Goal: Transaction & Acquisition: Purchase product/service

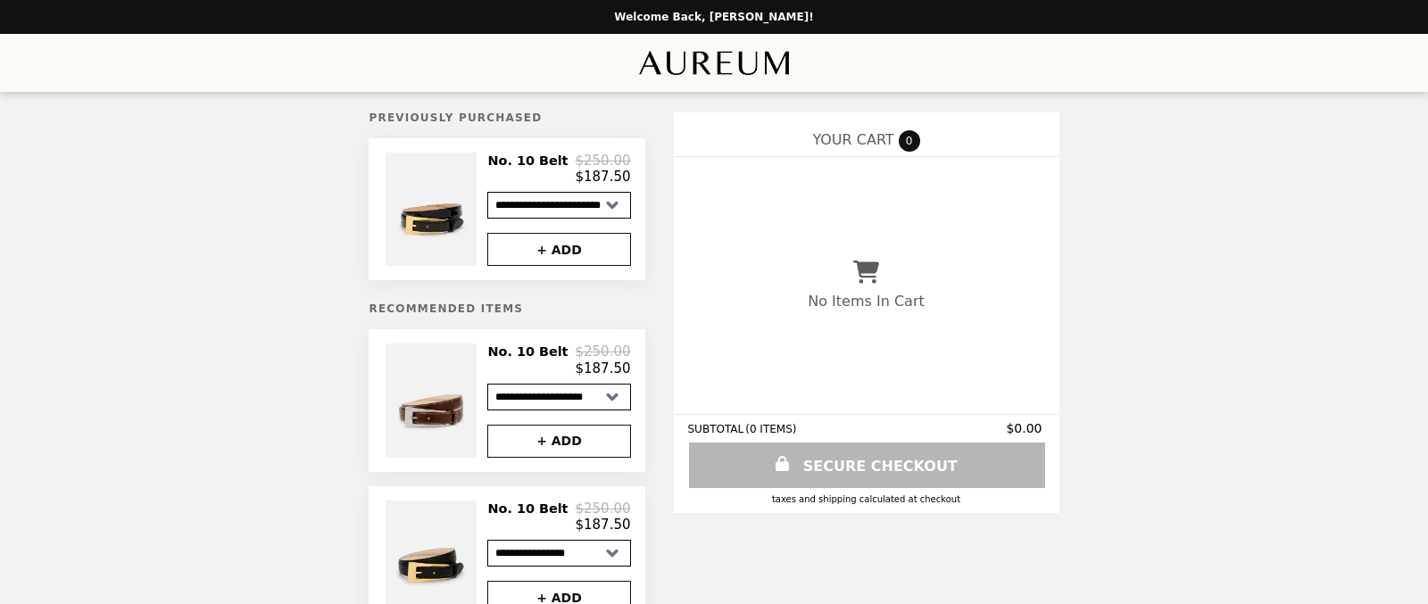
select select "**********"
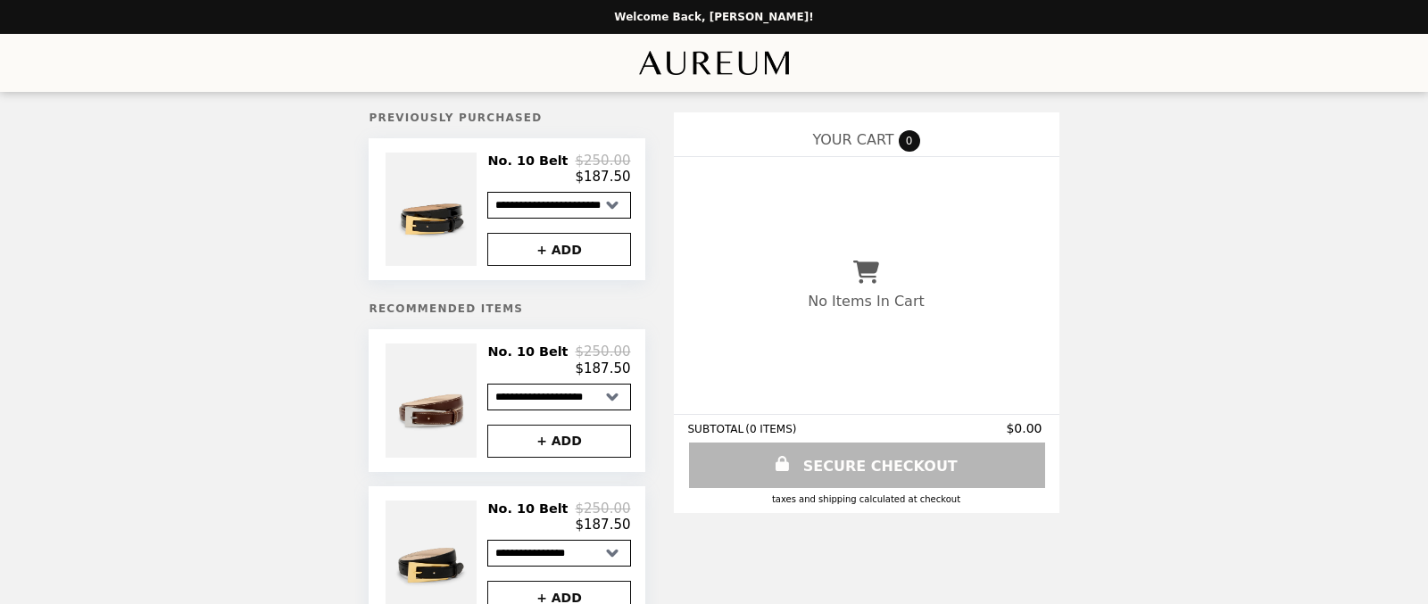
select select "**********"
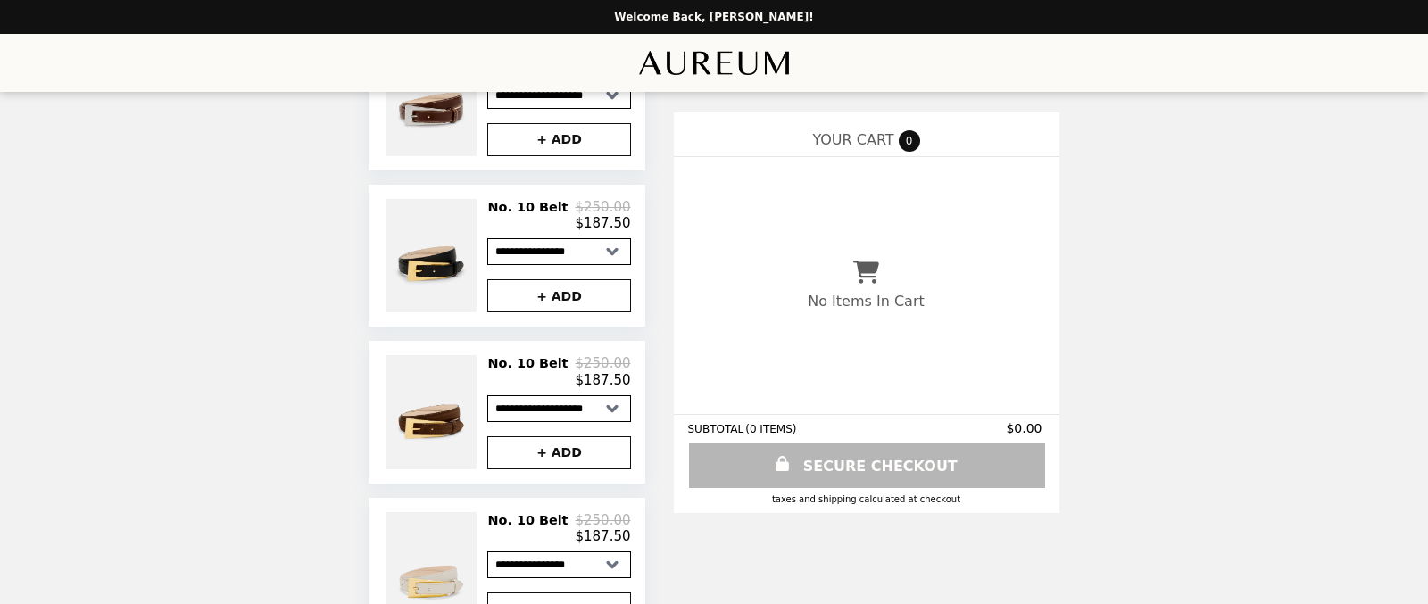
scroll to position [304, 0]
